Goal: Check status: Check status

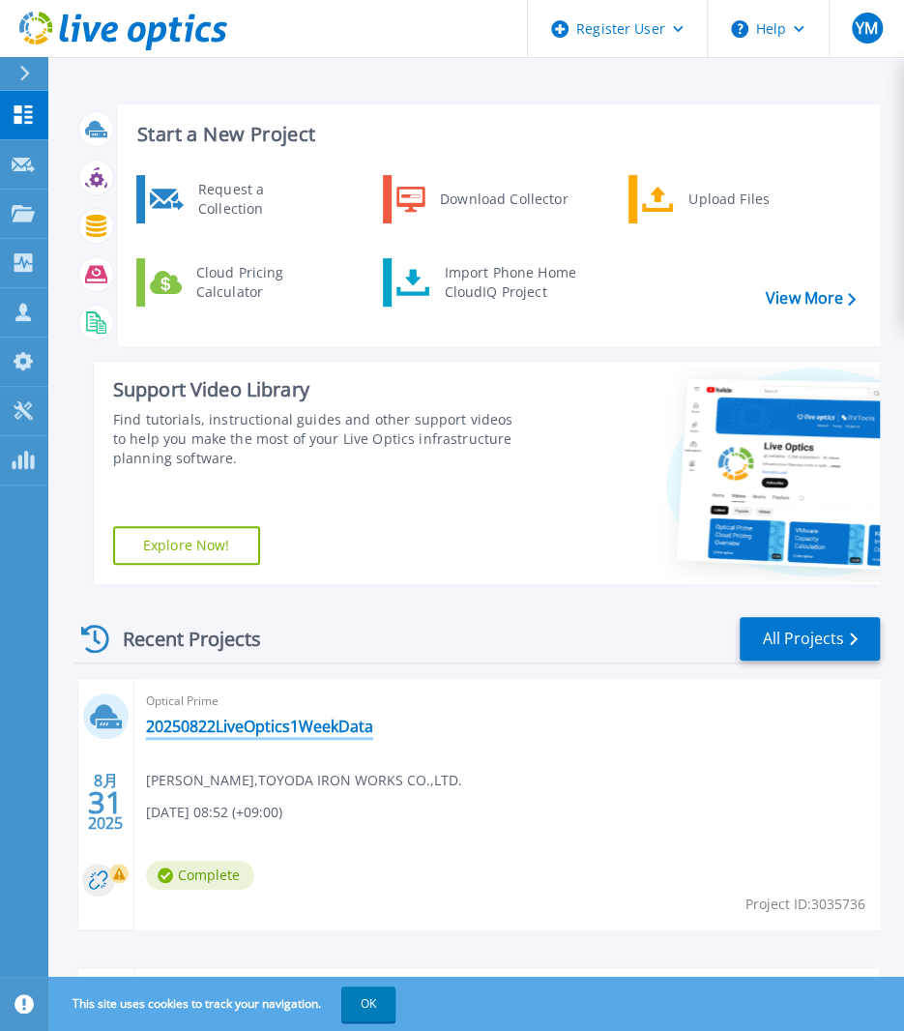
click at [309, 729] on link "20250822LiveOptics1WeekData" at bounding box center [259, 726] width 227 height 19
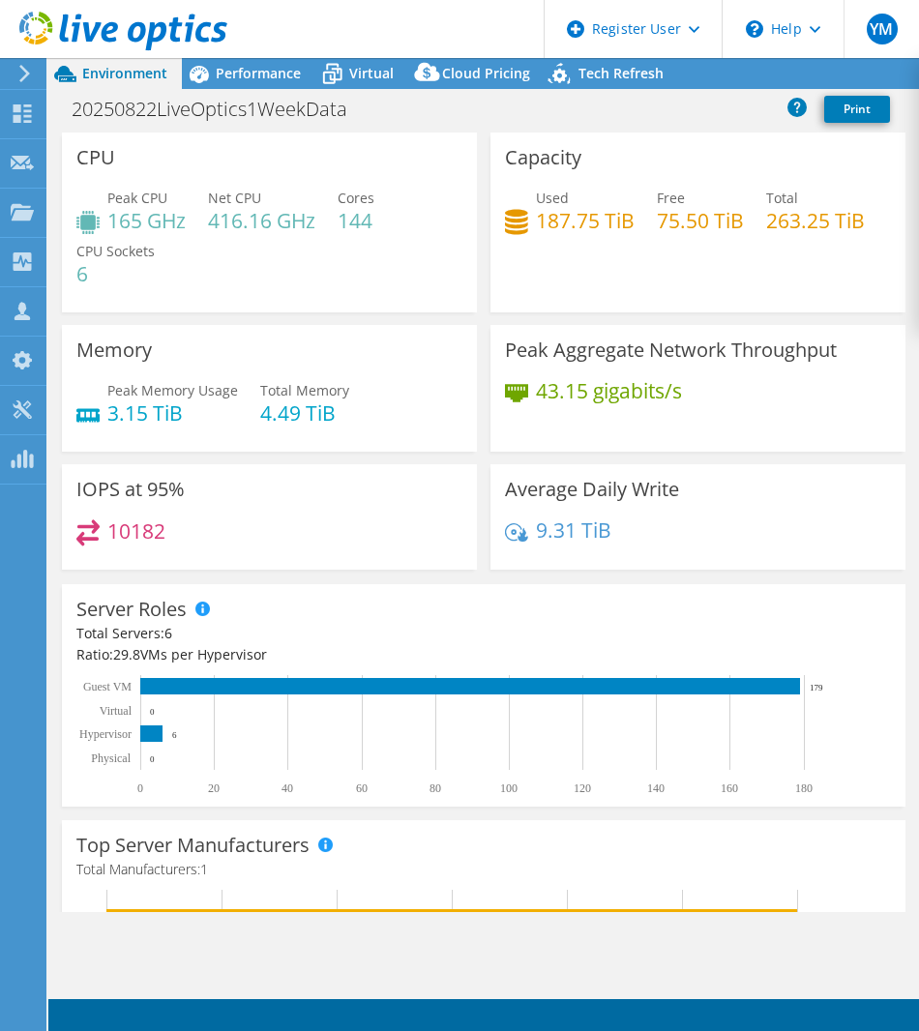
select select "[GEOGRAPHIC_DATA]"
select select "JPY"
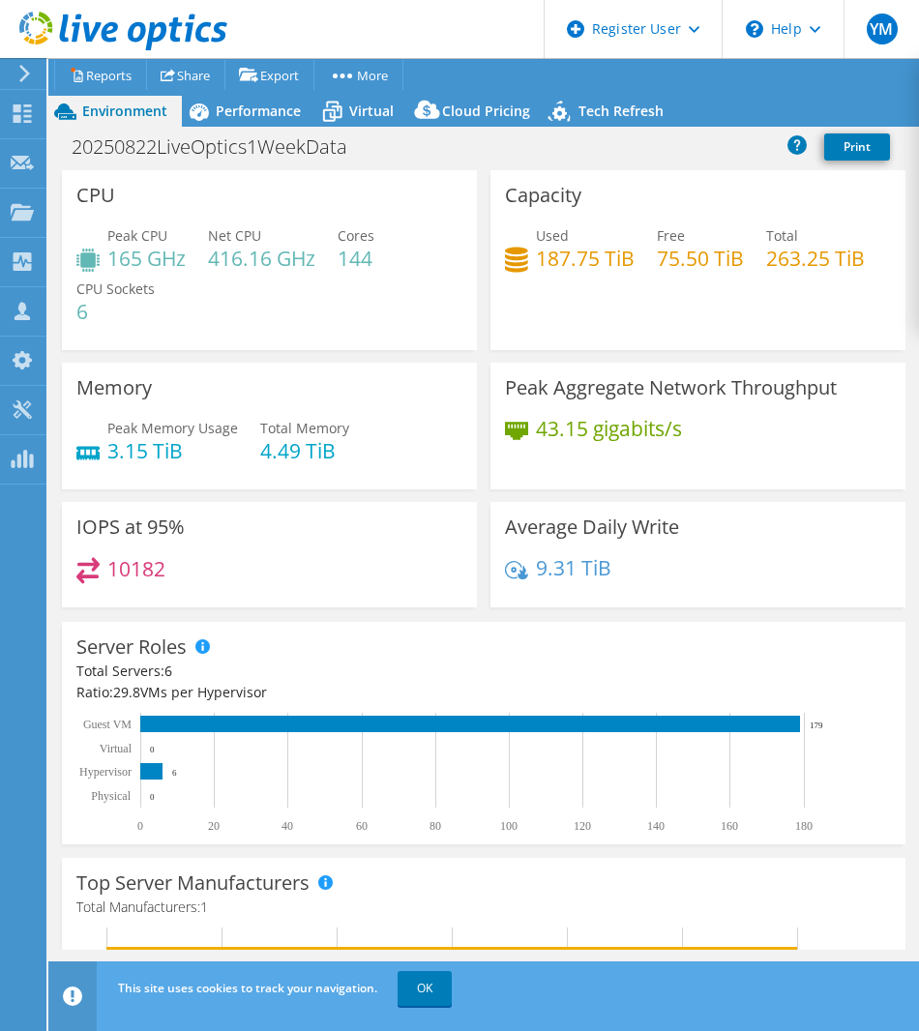
radio input "true"
radio input "false"
